Goal: Transaction & Acquisition: Book appointment/travel/reservation

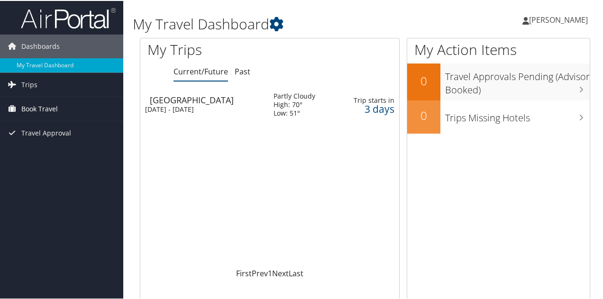
click at [59, 101] on link "Book Travel" at bounding box center [61, 108] width 123 height 24
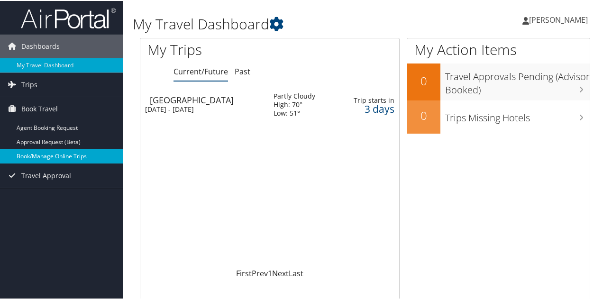
click at [73, 156] on link "Book/Manage Online Trips" at bounding box center [61, 155] width 123 height 14
